Goal: Information Seeking & Learning: Learn about a topic

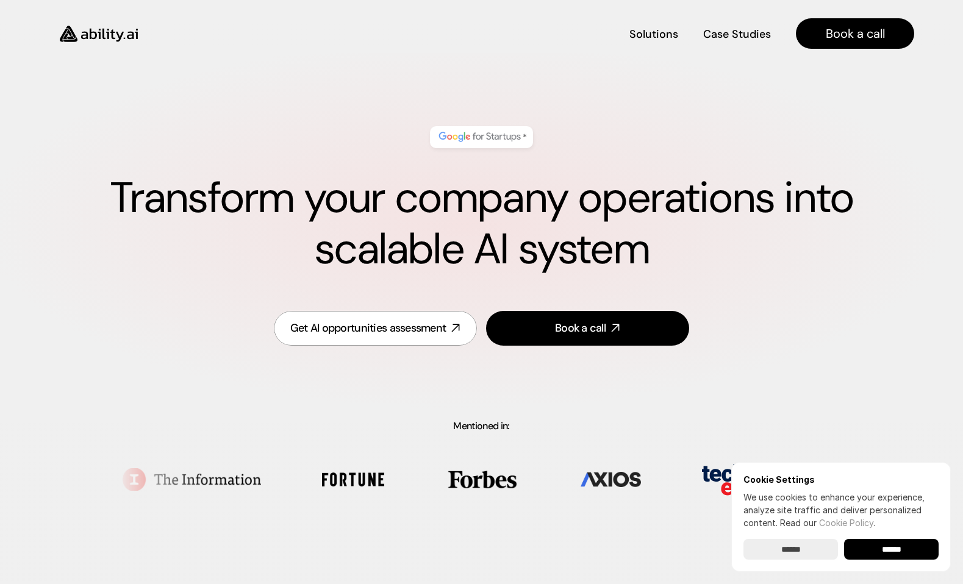
click at [887, 559] on input "******" at bounding box center [891, 549] width 95 height 21
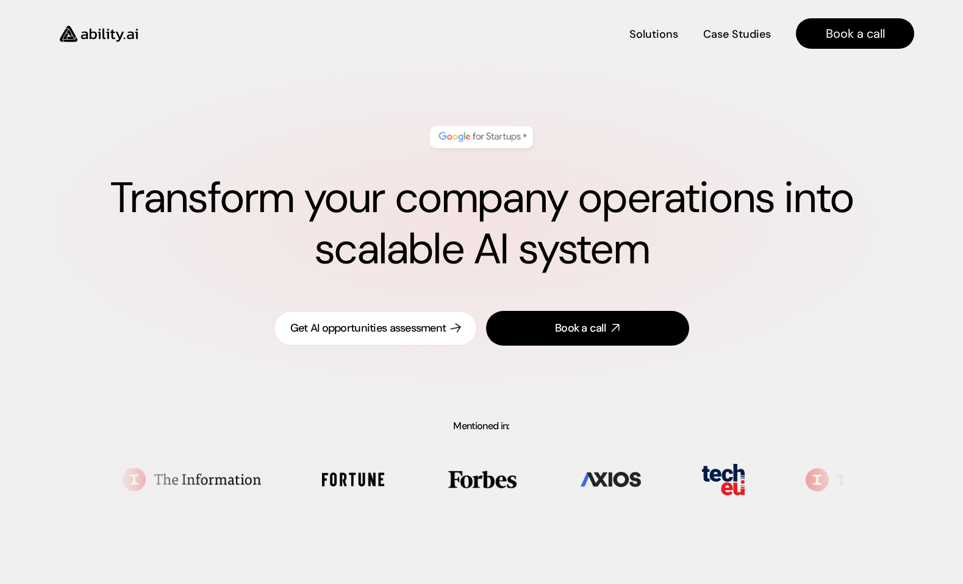
click at [341, 327] on div "Get AI opportunities assessment" at bounding box center [368, 328] width 156 height 15
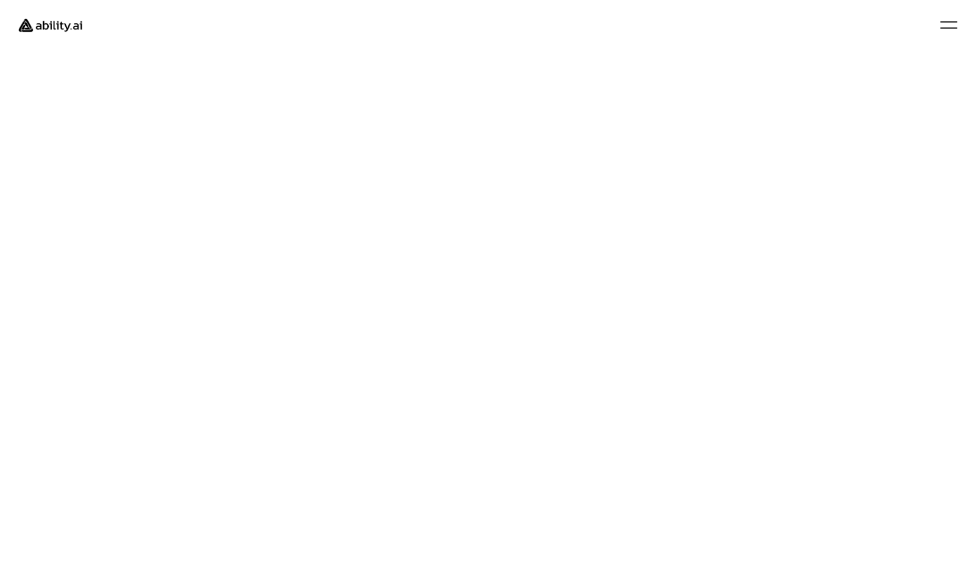
drag, startPoint x: 63, startPoint y: 35, endPoint x: 62, endPoint y: 29, distance: 6.4
click at [63, 35] on img at bounding box center [50, 25] width 81 height 31
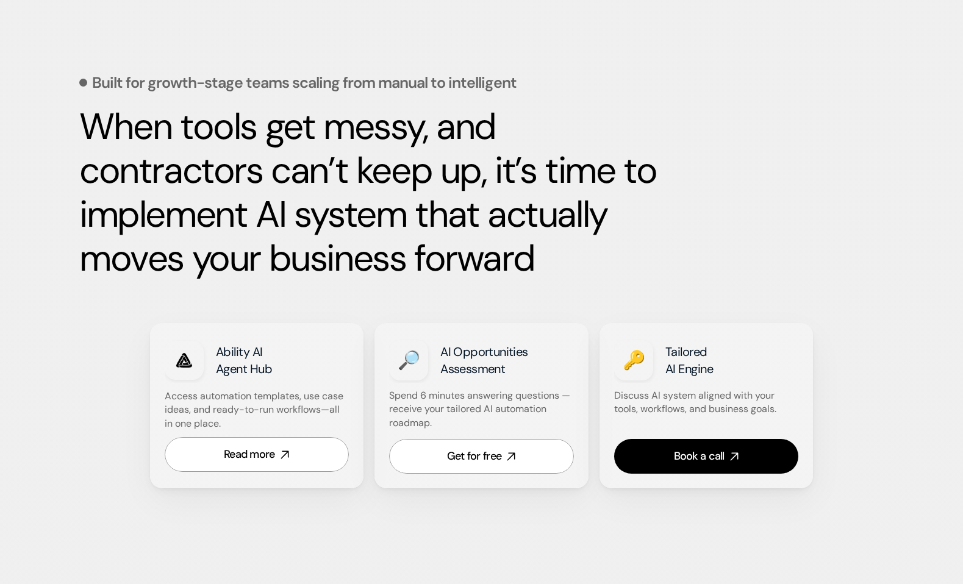
scroll to position [517, 0]
drag, startPoint x: 241, startPoint y: 202, endPoint x: 264, endPoint y: 302, distance: 102.7
click at [262, 308] on div "Built for growth-stage teams scaling from manual to intelligent When tools get …" at bounding box center [481, 161] width 805 height 299
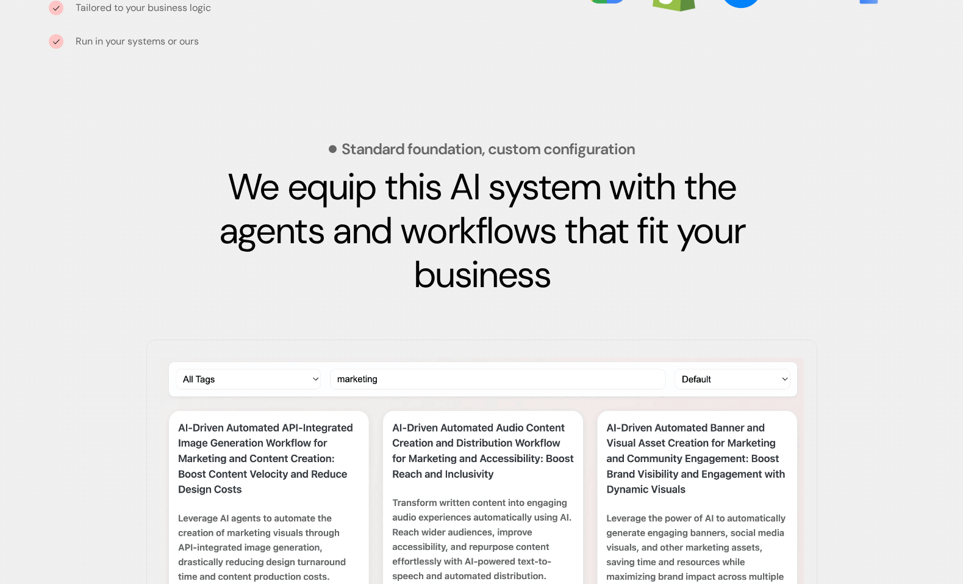
scroll to position [1614, 0]
drag, startPoint x: 374, startPoint y: 212, endPoint x: 537, endPoint y: 226, distance: 162.8
click at [537, 226] on strong "We equip this AI system with the agents and workflows that fit your business" at bounding box center [485, 230] width 534 height 136
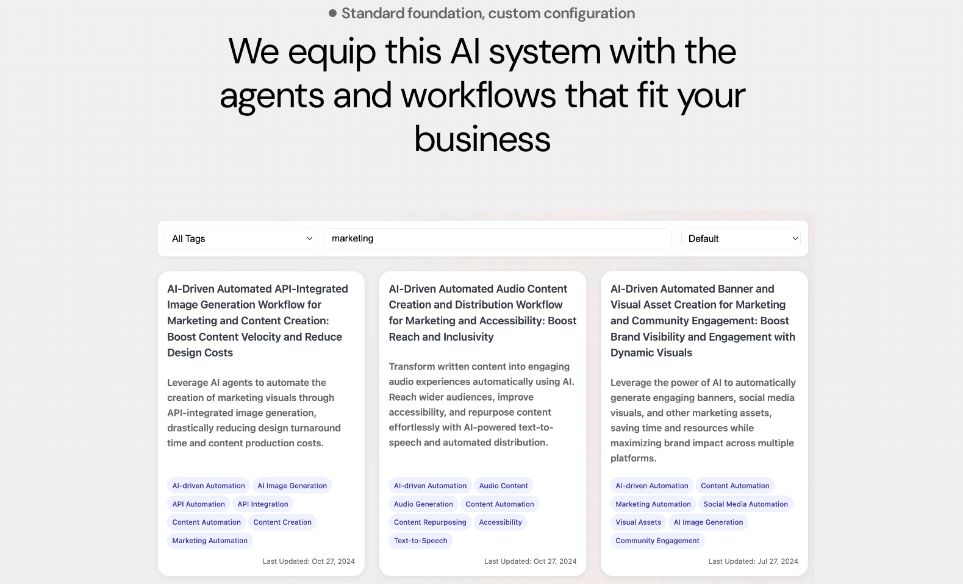
scroll to position [1750, 0]
click at [413, 233] on img at bounding box center [481, 398] width 671 height 376
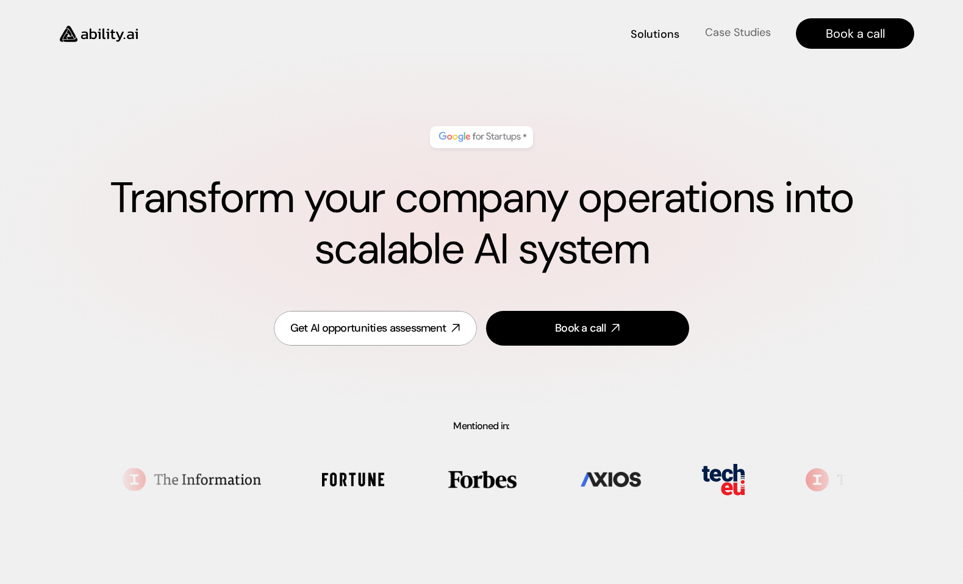
click at [724, 30] on h4 "Case Studies" at bounding box center [738, 32] width 66 height 15
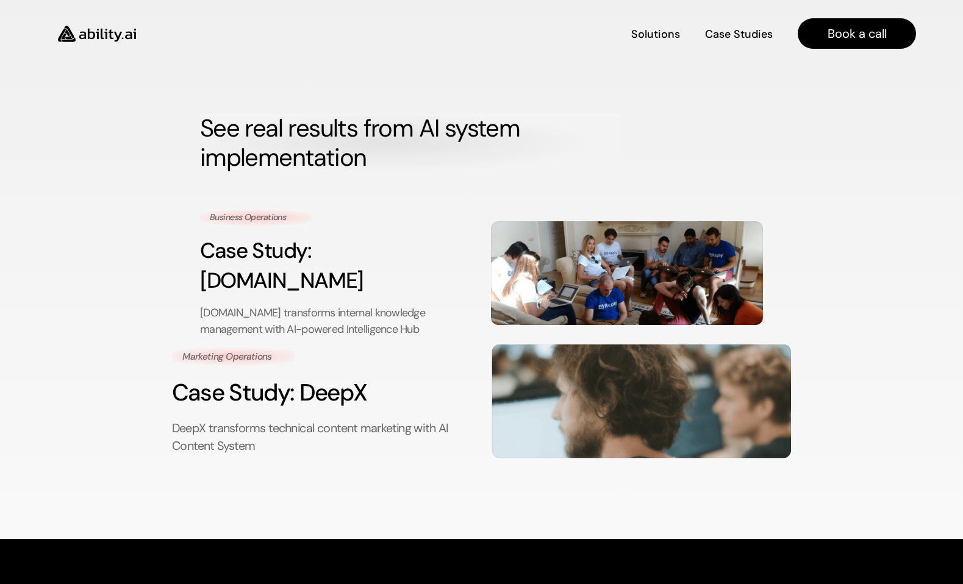
click at [567, 375] on img at bounding box center [641, 402] width 299 height 114
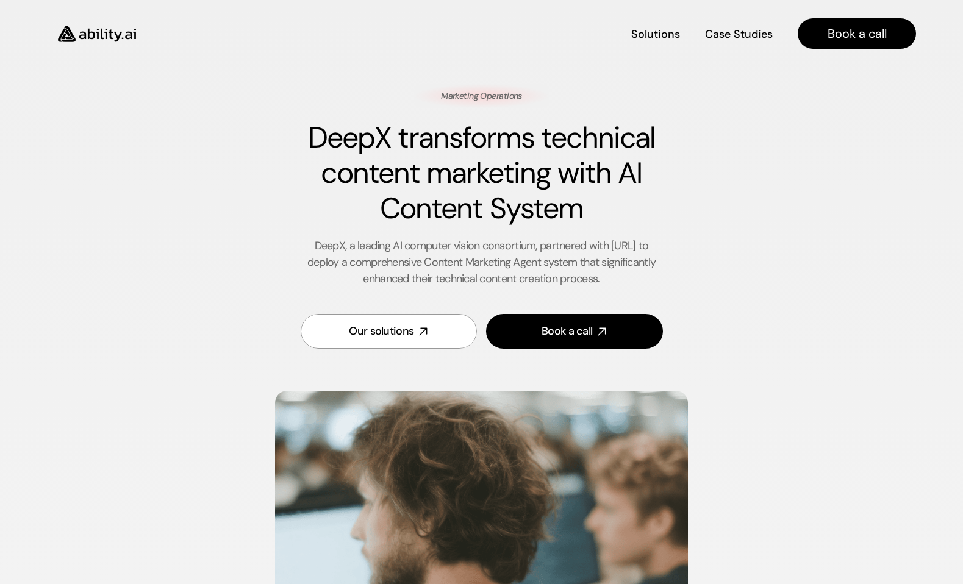
drag, startPoint x: 482, startPoint y: 235, endPoint x: 545, endPoint y: 285, distance: 80.3
click at [523, 288] on div "Marketing Operations DeepX transforms technical content marketing with AI Conte…" at bounding box center [482, 224] width 710 height 280
click at [654, 31] on h4 "Solutions" at bounding box center [655, 33] width 46 height 15
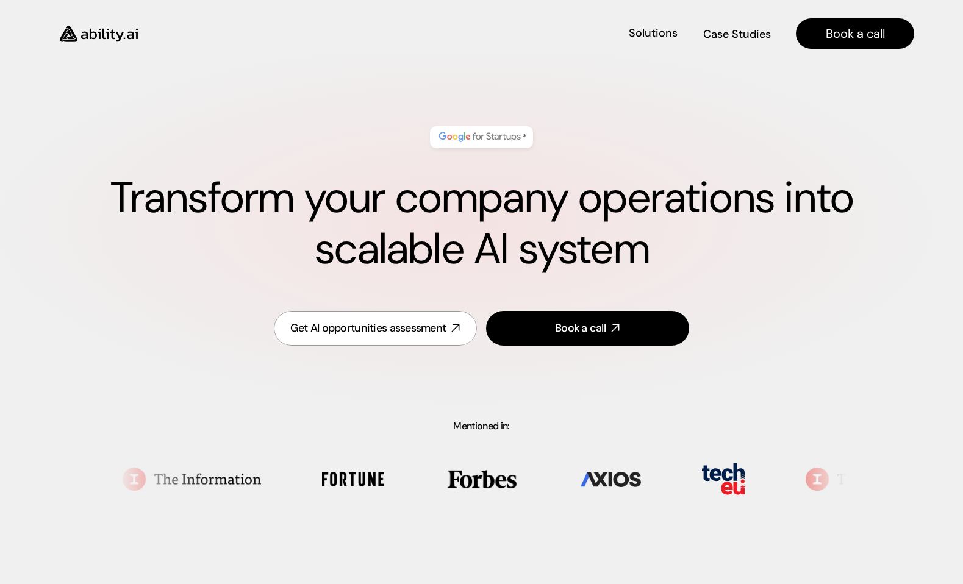
scroll to position [528, 0]
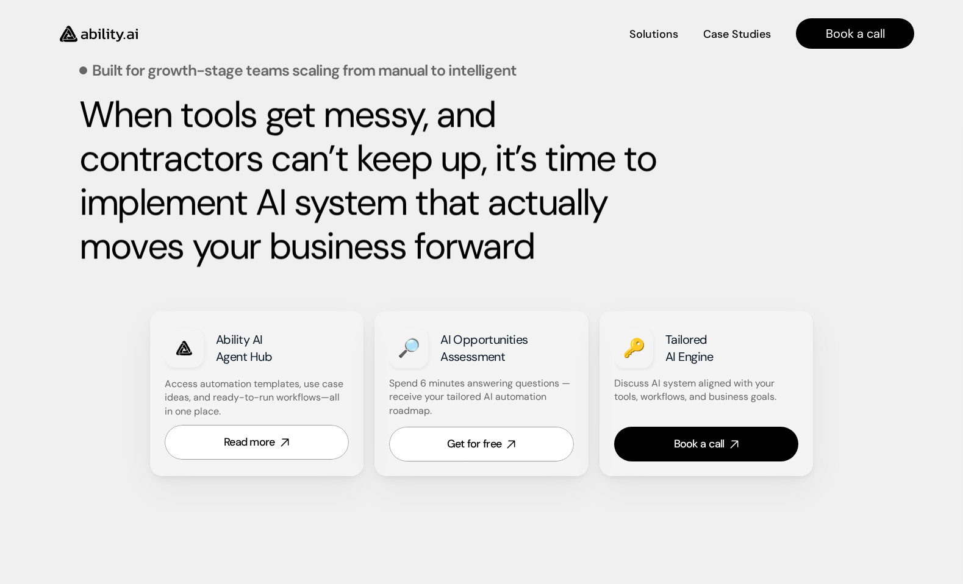
drag, startPoint x: 257, startPoint y: 162, endPoint x: 603, endPoint y: 272, distance: 363.0
click at [603, 272] on div "Built for growth-stage teams scaling from manual to intelligent When tools get …" at bounding box center [481, 149] width 805 height 299
click at [601, 259] on h2 "When tools get messy, and contractors can’t keep up, it’s time to implement AI …" at bounding box center [368, 181] width 579 height 176
drag, startPoint x: 529, startPoint y: 234, endPoint x: 377, endPoint y: 154, distance: 171.3
click at [377, 154] on strong "When tools get messy, and contractors can’t keep up, it’s time to implement AI …" at bounding box center [371, 180] width 585 height 180
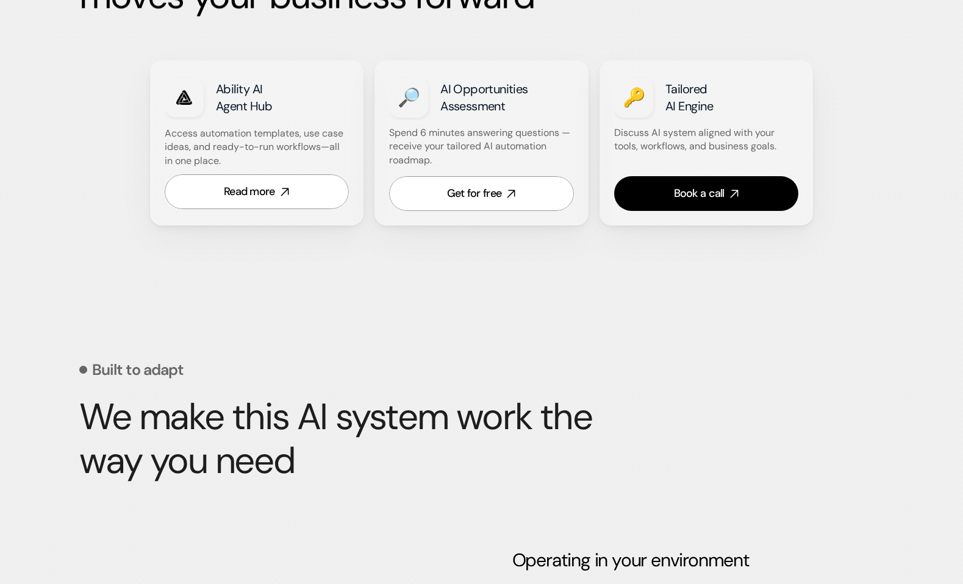
scroll to position [779, 0]
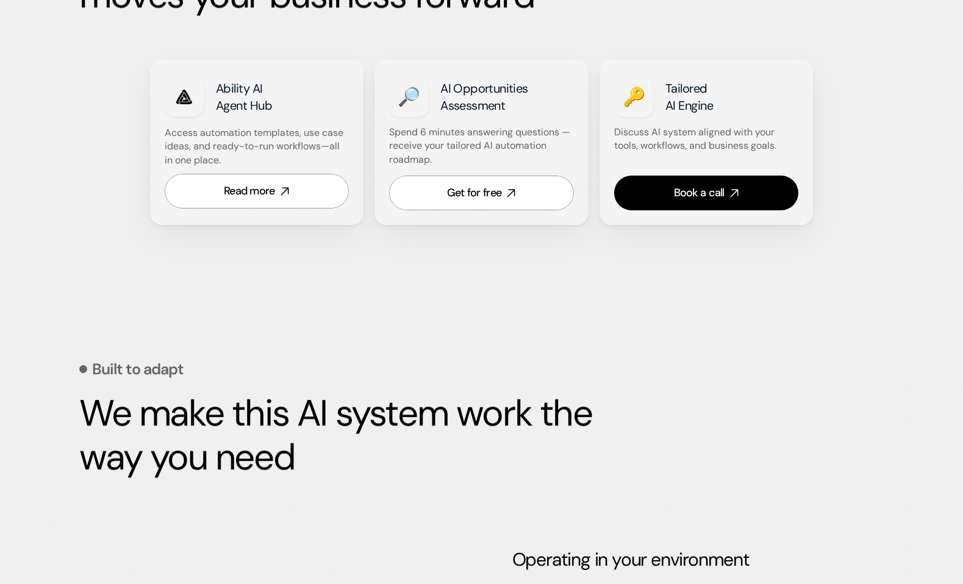
drag, startPoint x: 529, startPoint y: 148, endPoint x: 518, endPoint y: 150, distance: 10.7
click at [518, 150] on strong "Spend 6 minutes answering questions — receive your tailored AI automation roadm…" at bounding box center [481, 146] width 184 height 40
click at [495, 184] on link "Get for free" at bounding box center [481, 193] width 185 height 35
